Goal: Task Accomplishment & Management: Use online tool/utility

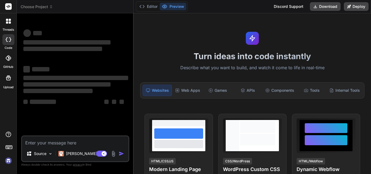
type textarea "x"
click at [66, 139] on textarea at bounding box center [75, 141] width 106 height 10
type textarea "h"
type textarea "x"
type textarea "hi"
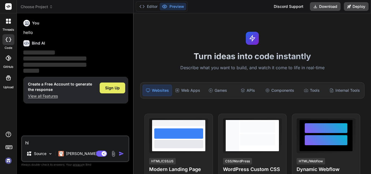
type textarea "x"
type textarea "hi"
click at [120, 90] on div "Sign Up" at bounding box center [113, 88] width 26 height 11
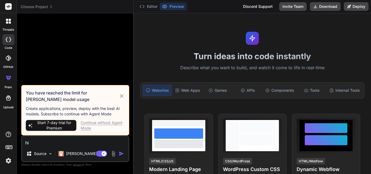
click at [91, 123] on div "Continue without Agent Mode" at bounding box center [103, 125] width 44 height 11
type textarea "x"
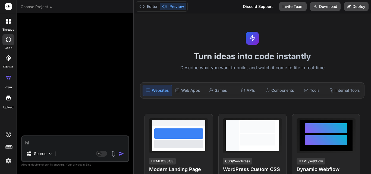
click at [74, 143] on textarea "hi" at bounding box center [75, 141] width 106 height 10
type textarea "h"
type textarea "x"
type textarea "B"
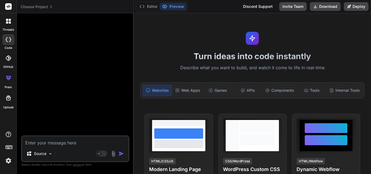
type textarea "x"
type textarea "Be"
type textarea "x"
type textarea "Bel"
type textarea "x"
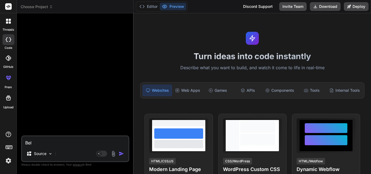
type textarea "Belo"
type textarea "x"
type textarea "Below"
type textarea "x"
type textarea "Below"
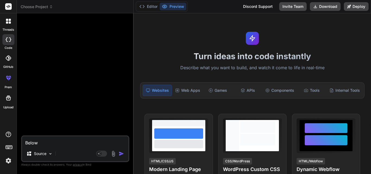
type textarea "x"
type textarea "Below a"
type textarea "x"
type textarea "Below ar"
type textarea "x"
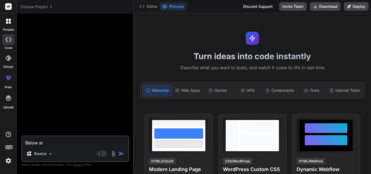
type textarea "Below are"
type textarea "x"
type textarea "Below are"
type textarea "x"
type textarea "Below are m"
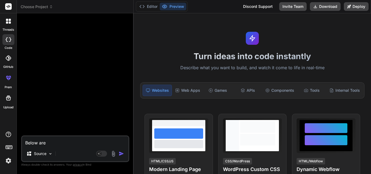
type textarea "x"
type textarea "Below are my"
type textarea "x"
type textarea "Below are my"
type textarea "x"
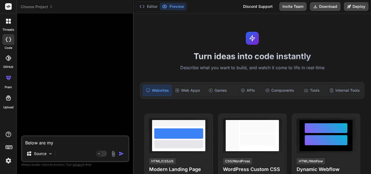
type textarea "Below are my r"
type textarea "x"
type textarea "Below are my re"
type textarea "x"
type textarea "Below are my rep"
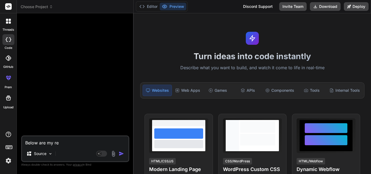
type textarea "x"
type textarea "Below are my repo"
type textarea "x"
type textarea "Below are my repor"
type textarea "x"
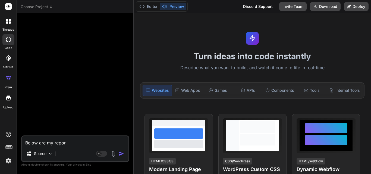
type textarea "Below are my report"
type textarea "x"
type textarea "Below are my report"
type textarea "x"
type textarea "Below are my report m"
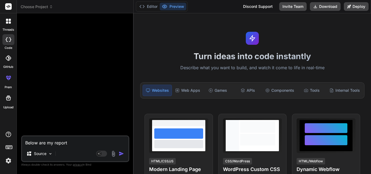
type textarea "x"
type textarea "Below are my report"
type textarea "x"
type textarea "Below are my report p"
type textarea "x"
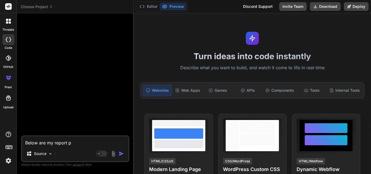
type textarea "Below are my report po"
type textarea "x"
type textarea "Below are my report poi"
type textarea "x"
type textarea "Below are my report poin"
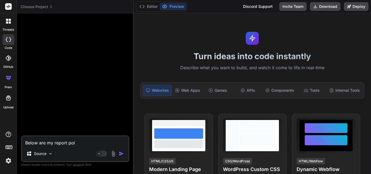
type textarea "x"
type textarea "Below are my report point"
type textarea "x"
type textarea "Below are my report points"
type textarea "x"
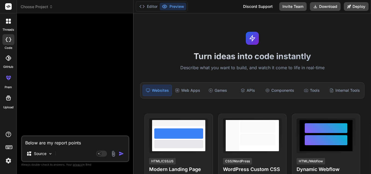
type textarea "Below are my report points"
type textarea "x"
type textarea "Below are my report points i"
type textarea "x"
type textarea "Below are my report points i"
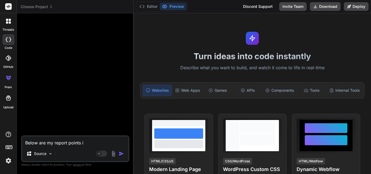
type textarea "x"
type textarea "Below are my report points i h"
type textarea "x"
type textarea "Below are my report points i ha"
type textarea "x"
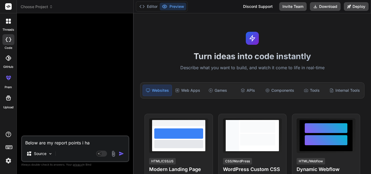
type textarea "Below are my report points i hav"
type textarea "x"
type textarea "Below are my report points i have"
type textarea "x"
type textarea "Below are my report points i have"
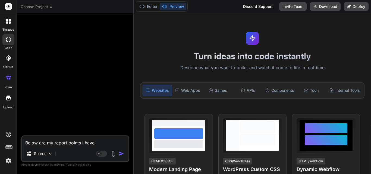
type textarea "x"
type textarea "Below are my report points i have t"
type textarea "x"
type textarea "Below are my report points i have to"
type textarea "x"
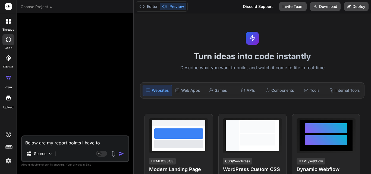
type textarea "Below are my report points i have to"
type textarea "x"
type textarea "Below are my report points i have to m"
type textarea "x"
type textarea "Below are my report points i have to ma"
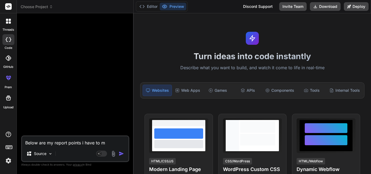
type textarea "x"
type textarea "Below are my report points i have to mak"
type textarea "x"
type textarea "Below are my report points i have to make"
type textarea "x"
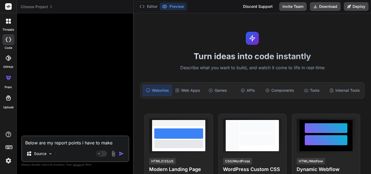
type textarea "Below are my report points i have to make"
type textarea "x"
type textarea "Below are my report points i have to make a"
type textarea "x"
type textarea "Below are my report points i have to make a"
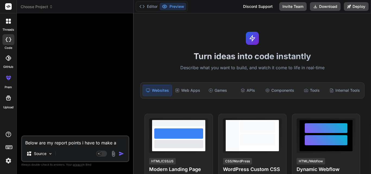
type textarea "x"
type textarea "Below are my report points i have to make a t"
type textarea "x"
type textarea "Below are my report points i have to make a ta"
type textarea "x"
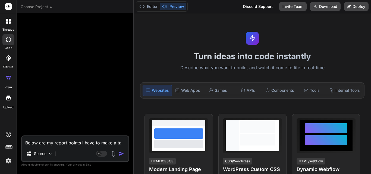
type textarea "Below are my report points i have to make a tas"
type textarea "x"
type textarea "Below are my report points i have to make a task"
type textarea "x"
type textarea "Below are my report points i have to make a task"
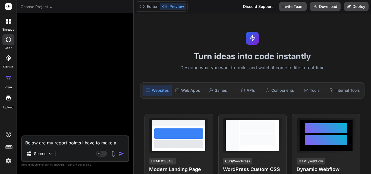
type textarea "x"
type textarea "Below are my report points i have to make a task l"
type textarea "x"
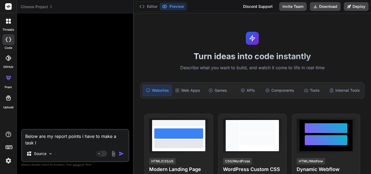
type textarea "Below are my report points i have to make a task li"
type textarea "x"
type textarea "Below are my report points i have to make a task lis"
type textarea "x"
type textarea "Below are my report points i have to make a task list"
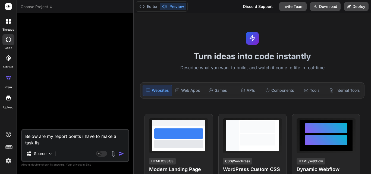
type textarea "x"
type textarea "Below are my report points i have to make a task list"
type textarea "x"
type textarea "Below are my report points i have to make a task list t"
type textarea "x"
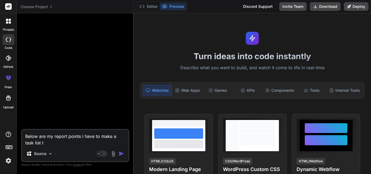
type textarea "Below are my report points i have to make a task list"
type textarea "x"
type textarea "Below are my report points i have to make a task list s"
type textarea "x"
type textarea "Below are my report points i have to make a task list so"
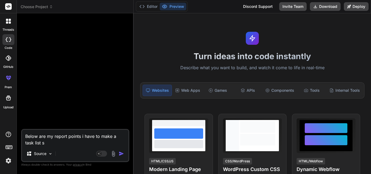
type textarea "x"
type textarea "Below are my report points i have to make a task list so"
type textarea "x"
type textarea "Below are my report points i have to make a task list so t"
type textarea "x"
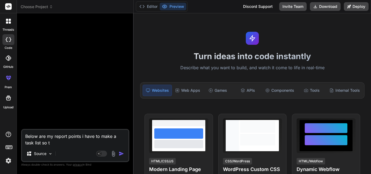
type textarea "Below are my report points i have to make a task list so ti"
type textarea "x"
type textarea "Below are my report points i have to make a task list so tit"
type textarea "x"
type textarea "Below are my report points i have to make a task list so titl"
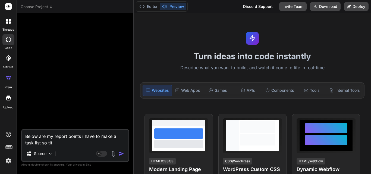
type textarea "x"
type textarea "Below are my report points i have to make a task list so title"
type textarea "x"
type textarea "Below are my report points i have to make a task list so title"
type textarea "x"
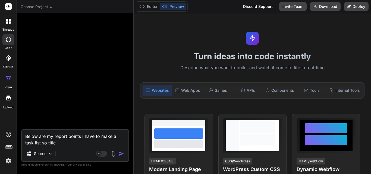
type textarea "Below are my report points i have to make a task list so title t"
type textarea "x"
type textarea "Below are my report points i have to make a task list so title th"
type textarea "x"
type textarea "Below are my report points i have to make a task list so title the"
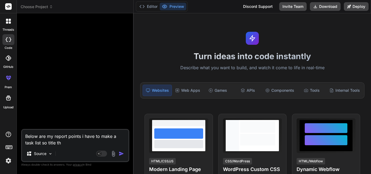
type textarea "x"
type textarea "Below are my report points i have to make a task list so title them"
type textarea "x"
type textarea "Below are my report points i have to make a task list so title them"
type textarea "x"
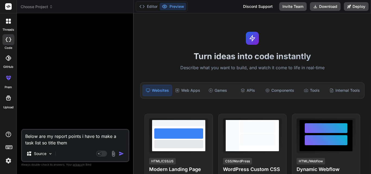
type textarea "Below are my report points i have to make a task list so title them a"
type textarea "x"
type textarea "Below are my report points i have to make a task list so title them as"
type textarea "x"
type textarea "Below are my report points i have to make a task list so title them as"
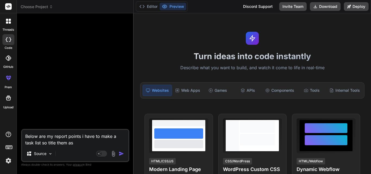
type textarea "x"
type textarea "Below are my report points i have to make a task list so title them as a"
type textarea "x"
type textarea "Below are my report points i have to make a task list so title them as at"
type textarea "x"
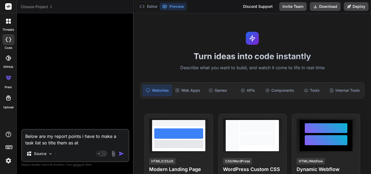
type textarea "Below are my report points i have to make a task list so title them as ata"
type textarea "x"
type textarea "Below are my report points i have to make a task list so title them as atas"
type textarea "x"
type textarea "Below are my report points i have to make a task list so title them as atas"
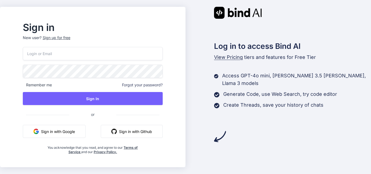
click at [77, 52] on input "email" at bounding box center [93, 53] width 140 height 13
type input "[EMAIL_ADDRESS][DOMAIN_NAME]"
click at [80, 91] on div "[EMAIL_ADDRESS][DOMAIN_NAME] Remember me Forgot your password? Sign In or Sign …" at bounding box center [93, 100] width 140 height 107
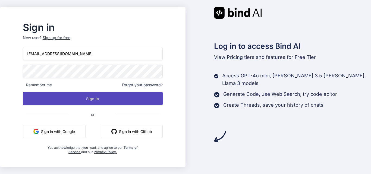
click at [90, 98] on button "Sign In" at bounding box center [93, 98] width 140 height 13
